Goal: Information Seeking & Learning: Find specific fact

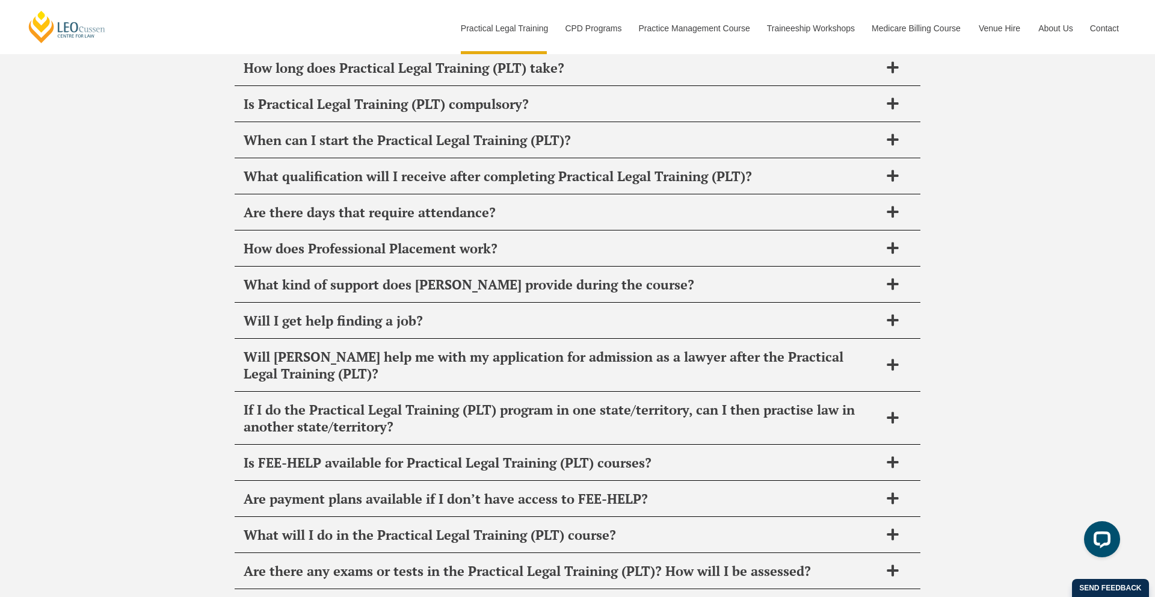
scroll to position [5889, 0]
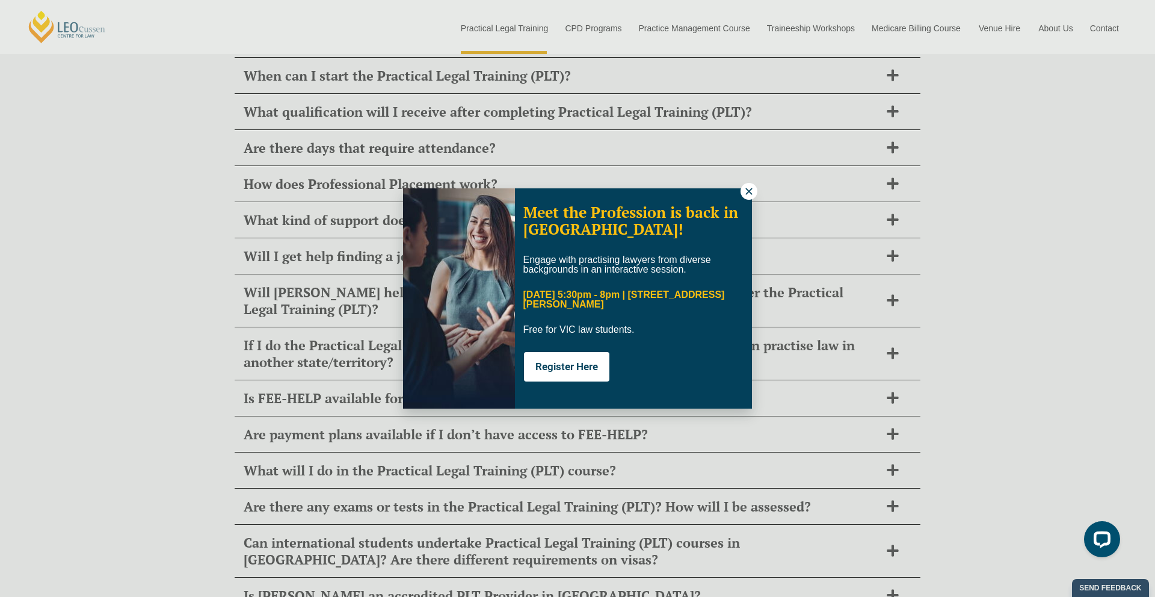
click at [750, 193] on icon at bounding box center [748, 191] width 7 height 7
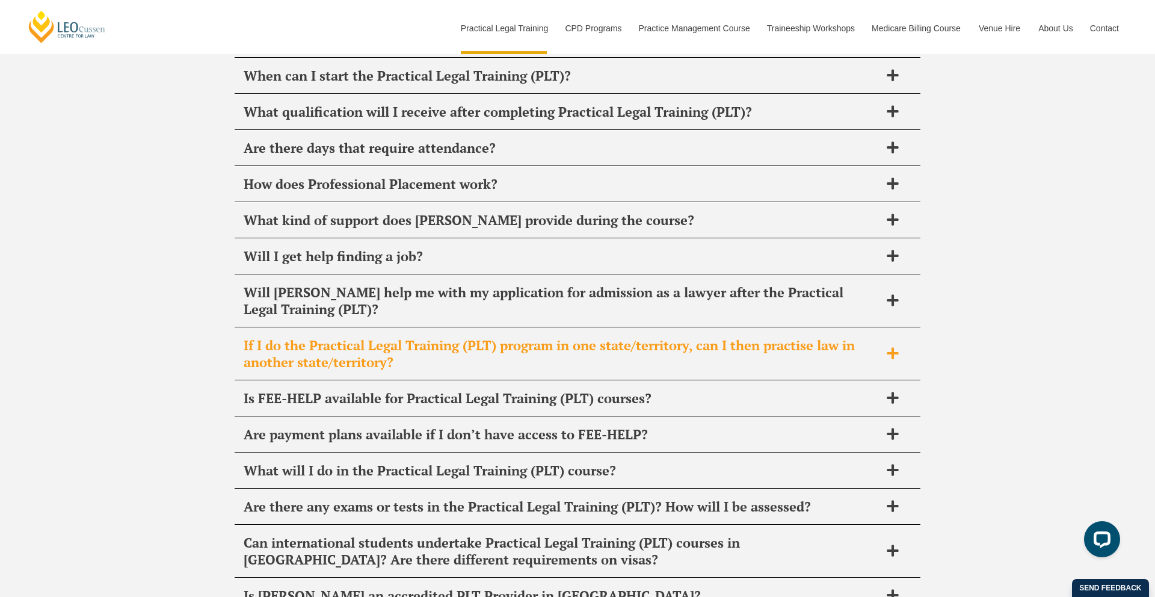
scroll to position [6505, 0]
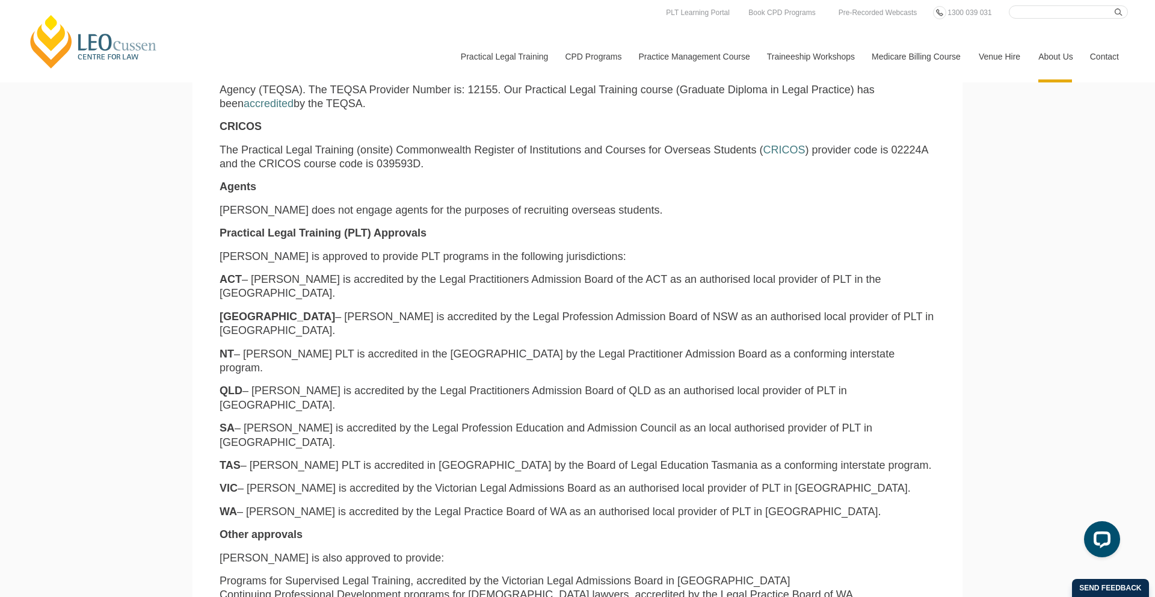
scroll to position [586, 0]
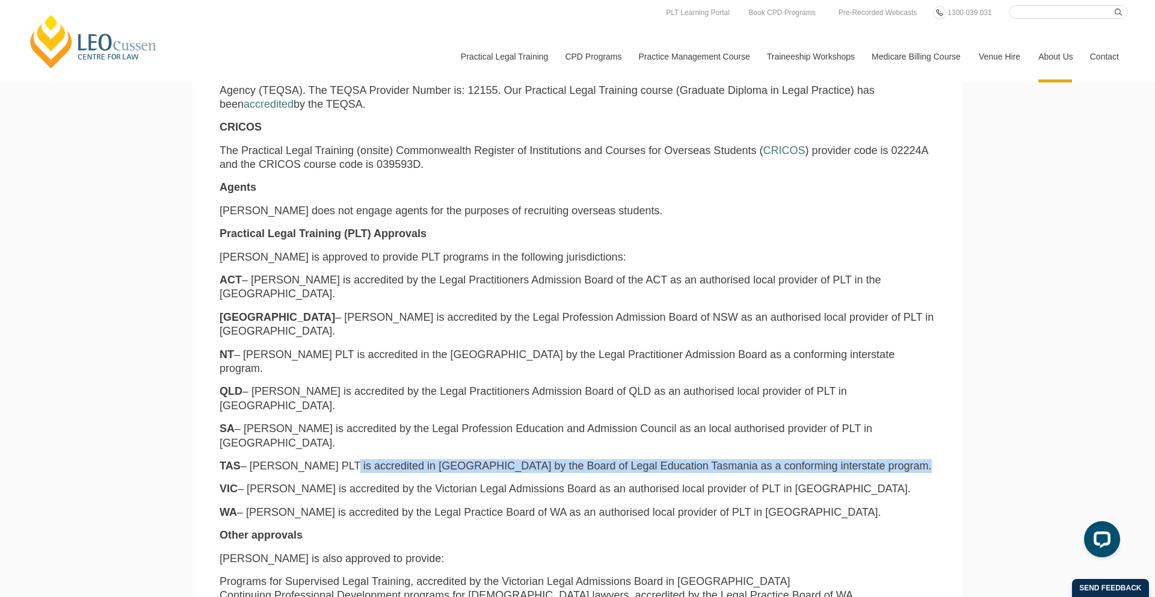
drag, startPoint x: 330, startPoint y: 374, endPoint x: 348, endPoint y: 376, distance: 18.2
click at [348, 377] on div "The [PERSON_NAME] Institute (trading as the [PERSON_NAME] Centre for Law) provi…" at bounding box center [578, 373] width 734 height 904
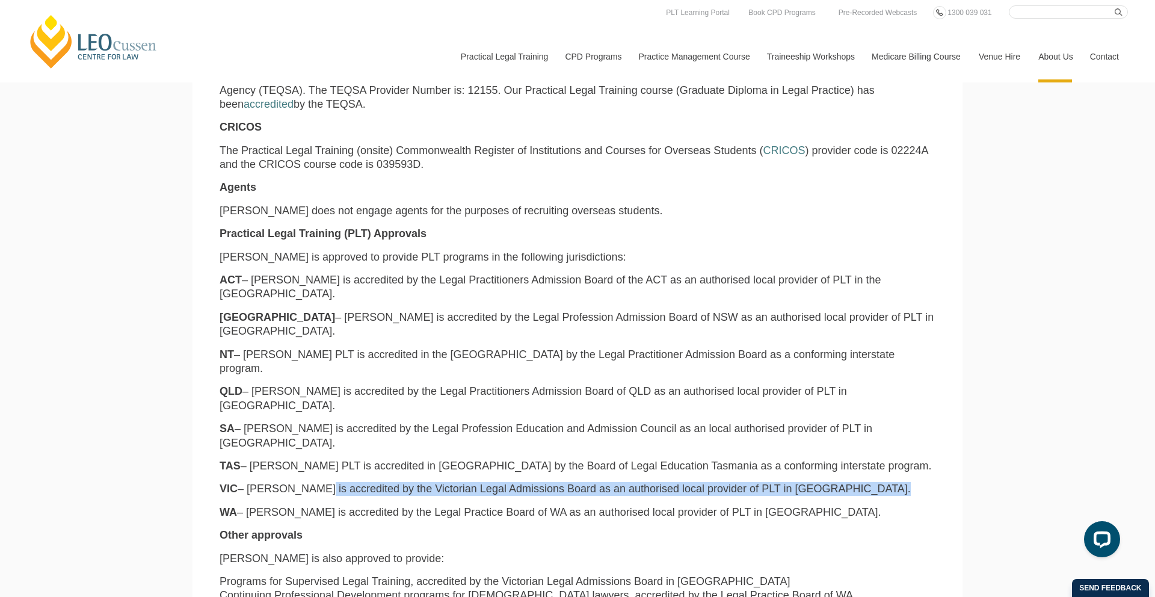
drag, startPoint x: 311, startPoint y: 388, endPoint x: 429, endPoint y: 400, distance: 119.1
click at [429, 400] on div "The [PERSON_NAME] Institute (trading as the [PERSON_NAME] Centre for Law) provi…" at bounding box center [578, 373] width 734 height 904
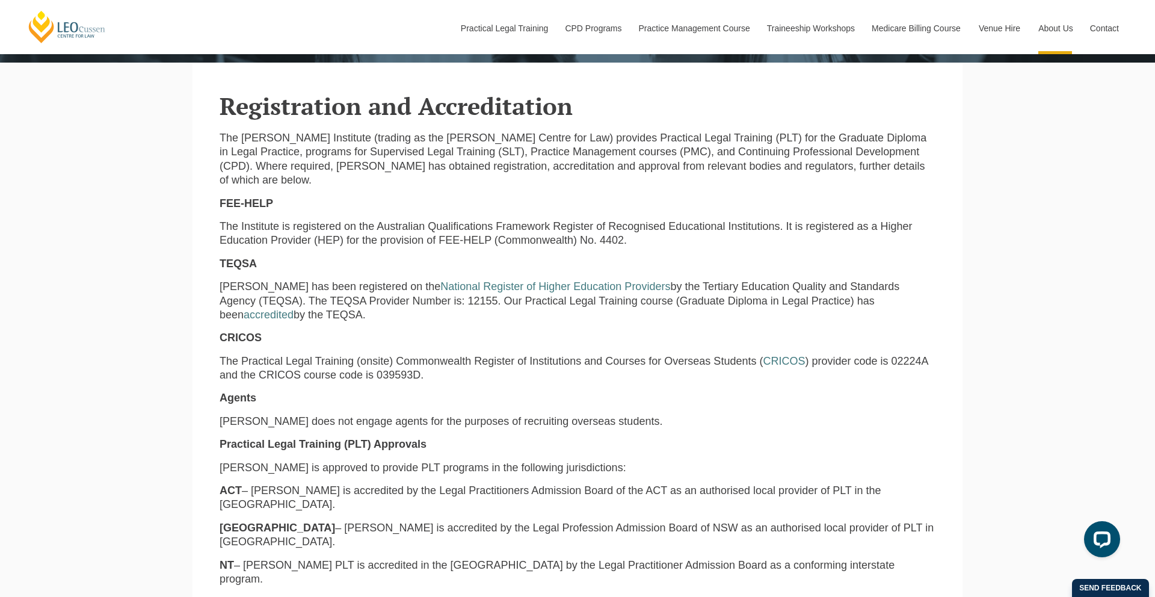
scroll to position [376, 0]
drag, startPoint x: 838, startPoint y: 331, endPoint x: 876, endPoint y: 329, distance: 37.9
click at [876, 354] on p "The Practical Legal Training (onsite) Commonwealth Register of Institutions and…" at bounding box center [578, 368] width 716 height 28
click at [371, 354] on p "The Practical Legal Training (onsite) Commonwealth Register of Institutions and…" at bounding box center [578, 368] width 716 height 28
drag, startPoint x: 375, startPoint y: 345, endPoint x: 330, endPoint y: 346, distance: 45.1
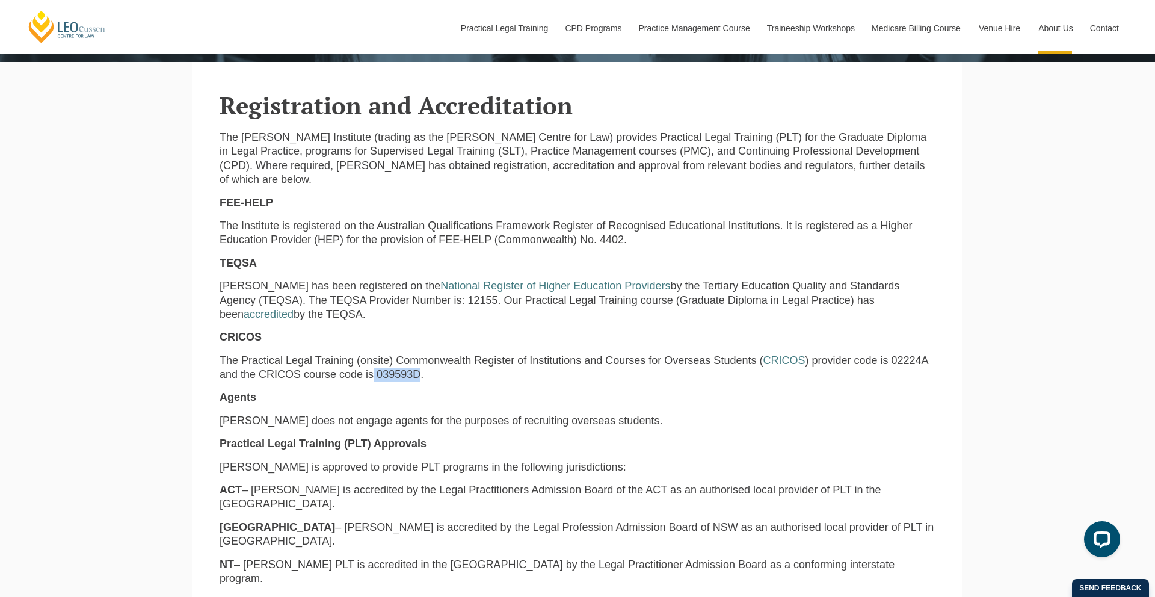
click at [330, 354] on p "The Practical Legal Training (onsite) Commonwealth Register of Institutions and…" at bounding box center [578, 368] width 716 height 28
copy p "039593D"
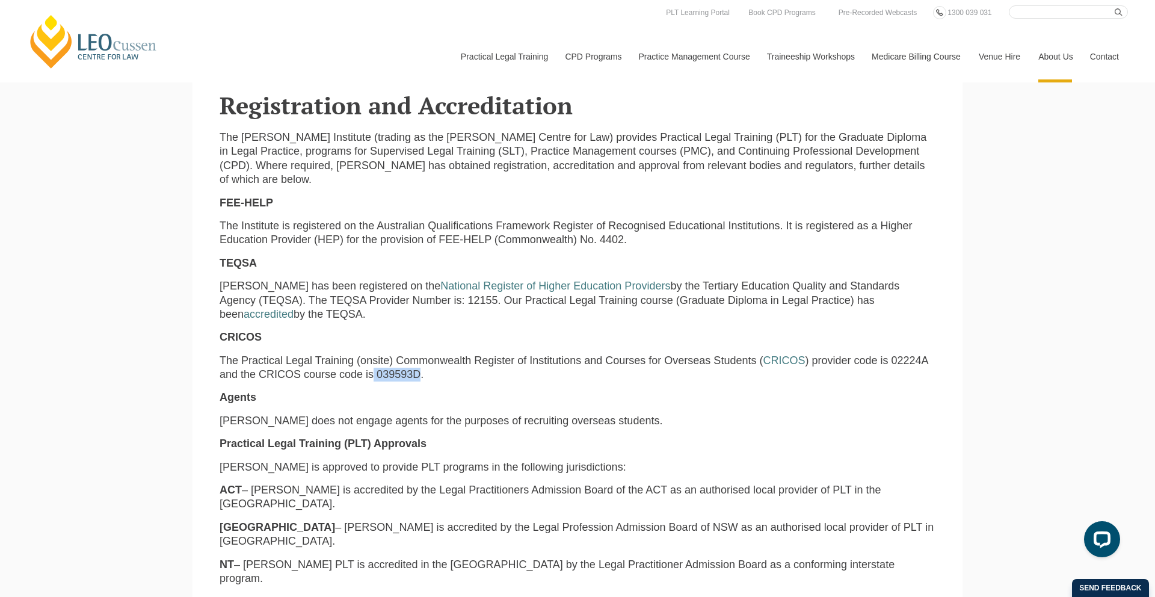
copy p "039593D"
click at [369, 354] on p "The Practical Legal Training (onsite) Commonwealth Register of Institutions and…" at bounding box center [578, 368] width 716 height 28
drag, startPoint x: 333, startPoint y: 347, endPoint x: 373, endPoint y: 348, distance: 40.3
click at [373, 354] on p "The Practical Legal Training (onsite) Commonwealth Register of Institutions and…" at bounding box center [578, 368] width 716 height 28
copy p "039593D"
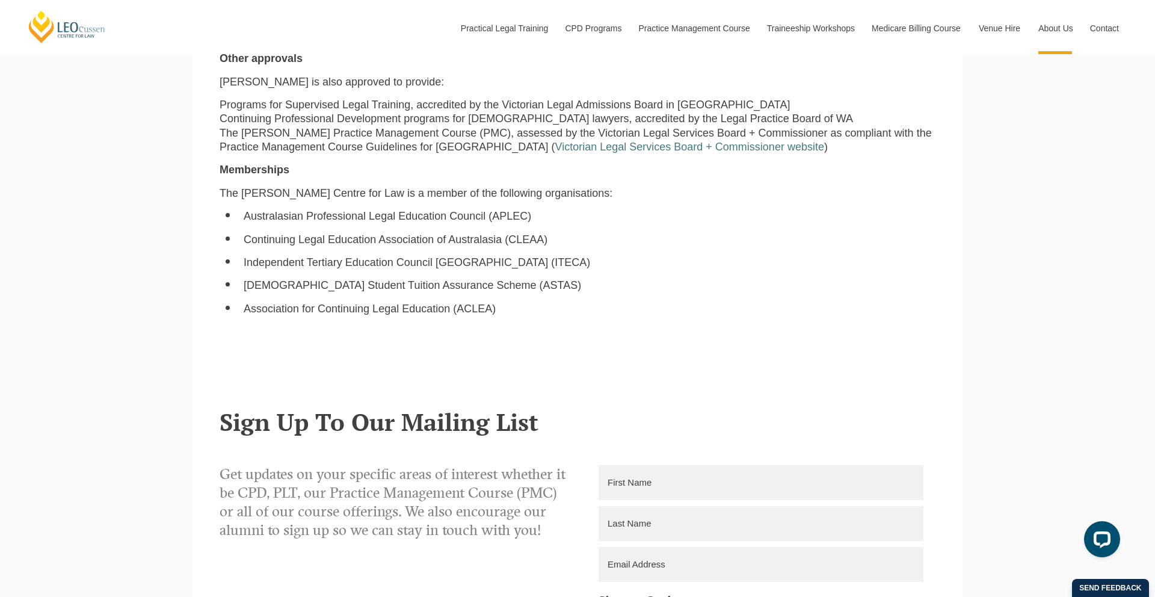
scroll to position [1583, 0]
